Goal: Task Accomplishment & Management: Manage account settings

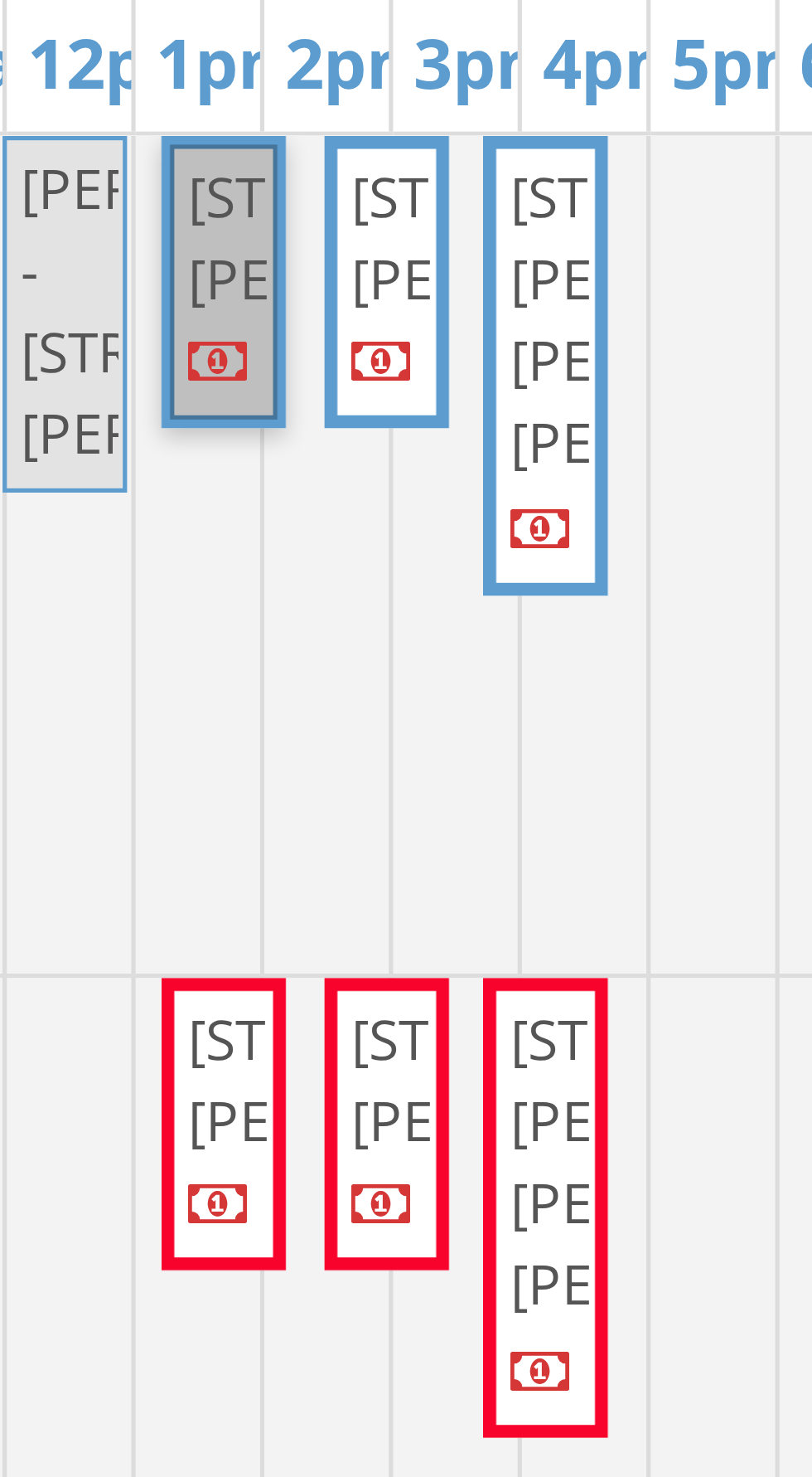
click at [228, 476] on div at bounding box center [231, 450] width 7 height 53
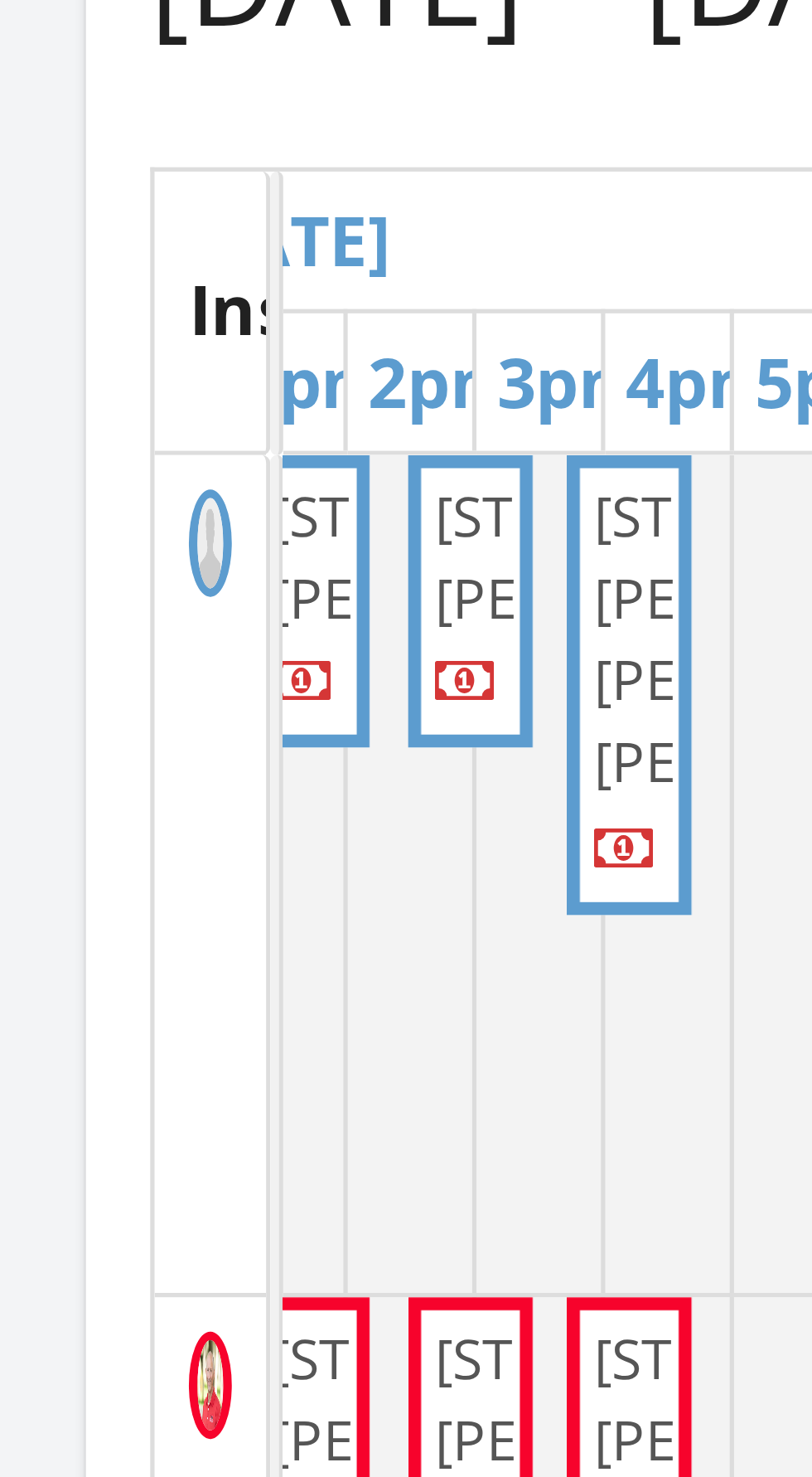
scroll to position [0, 172]
